Goal: Information Seeking & Learning: Learn about a topic

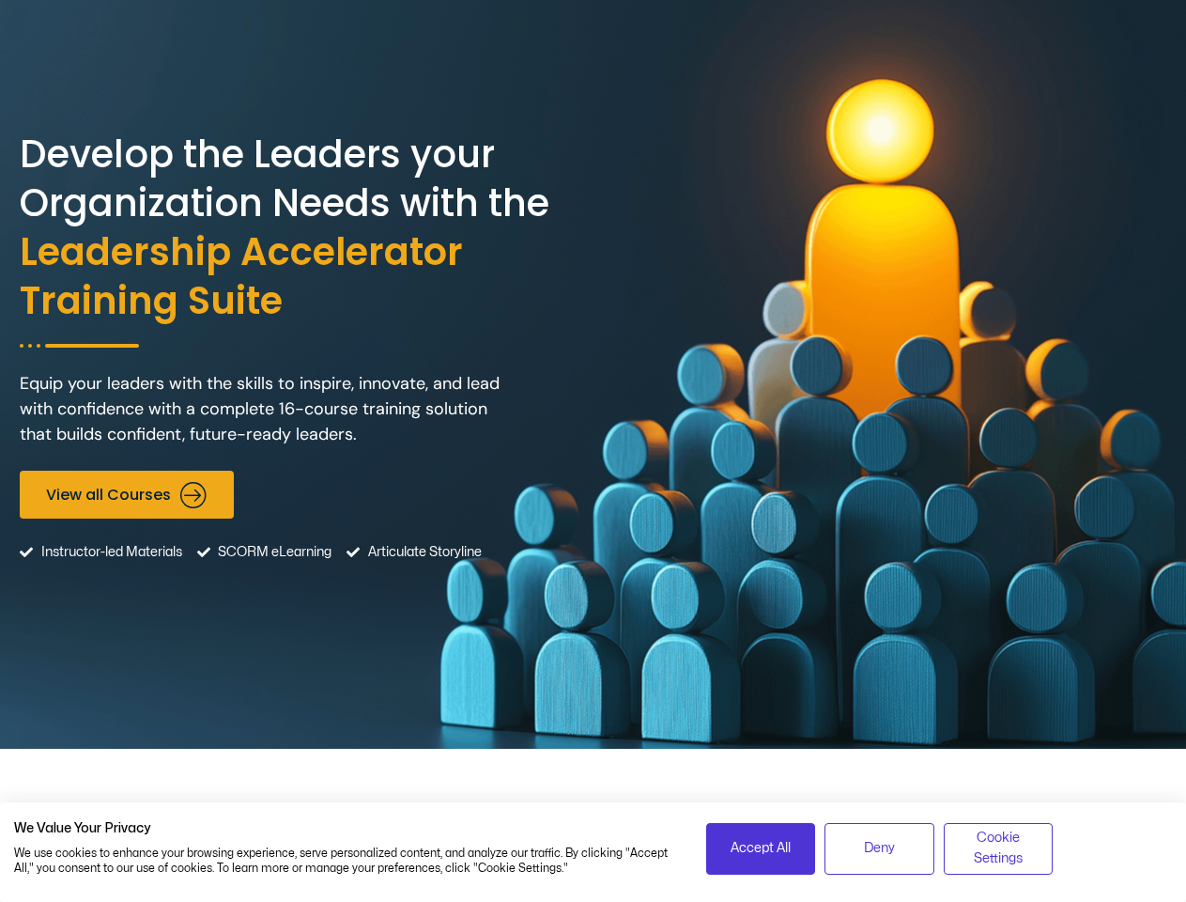
click at [593, 451] on div "Develop the Leaders your Organization Needs with the Leadership Accelerator Tra…" at bounding box center [593, 374] width 1147 height 749
click at [761, 848] on span "Accept All" at bounding box center [761, 848] width 60 height 21
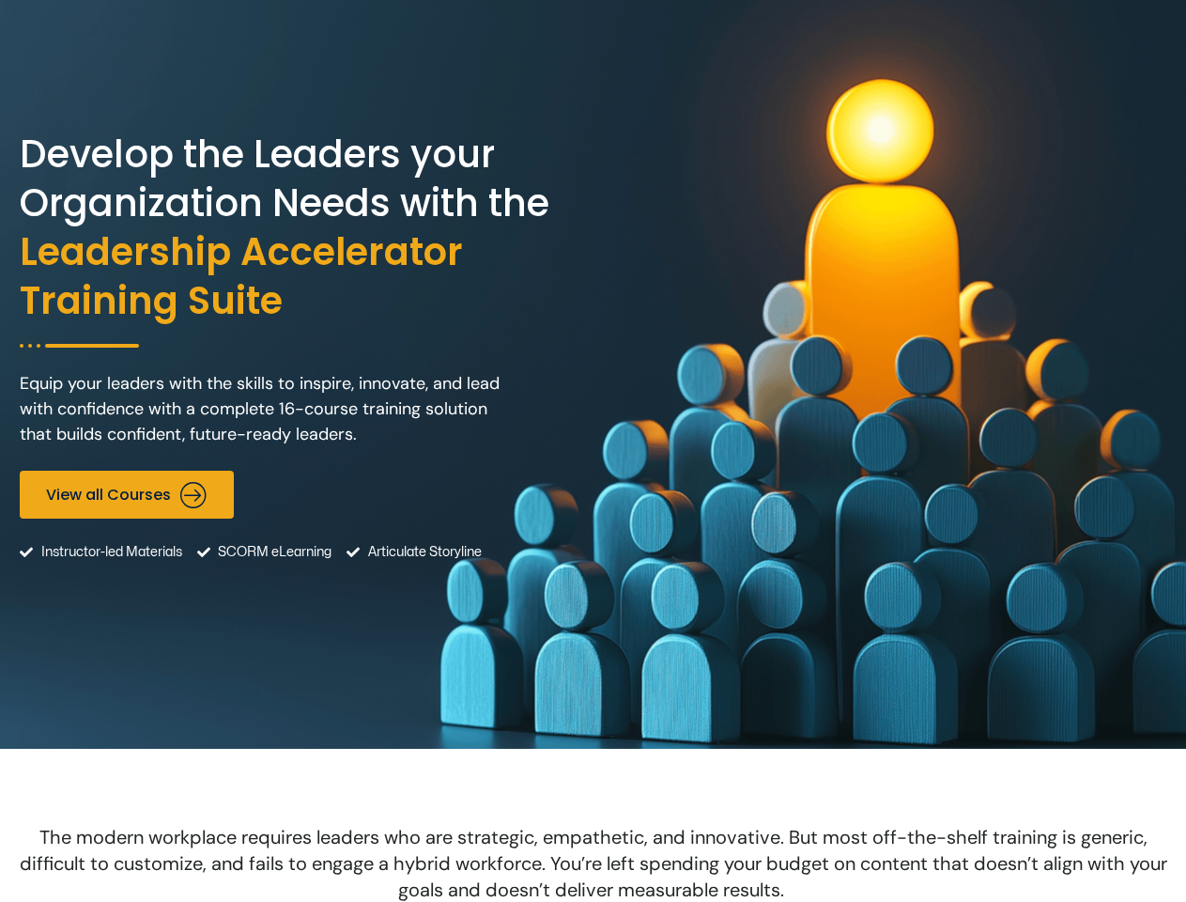
click at [879, 848] on span "The modern workplace requires leaders who are strategic, empathetic, and innova…" at bounding box center [594, 863] width 1148 height 77
click at [999, 848] on span "The modern workplace requires leaders who are strategic, empathetic, and innova…" at bounding box center [594, 863] width 1148 height 77
